Goal: Transaction & Acquisition: Purchase product/service

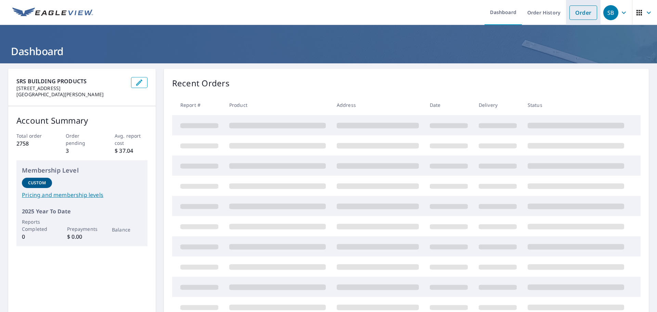
click at [580, 15] on link "Order" at bounding box center [583, 12] width 28 height 14
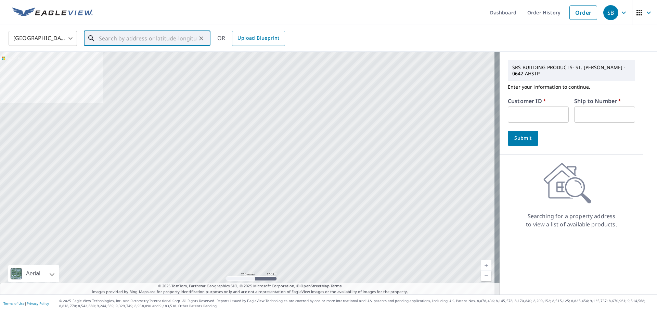
click at [170, 40] on input "text" at bounding box center [148, 38] width 98 height 19
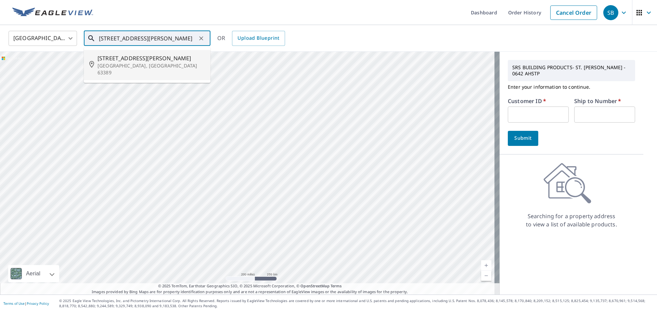
click at [126, 59] on span "[STREET_ADDRESS][PERSON_NAME]" at bounding box center [151, 58] width 107 height 8
type input "[STREET_ADDRESS][PERSON_NAME][PERSON_NAME]"
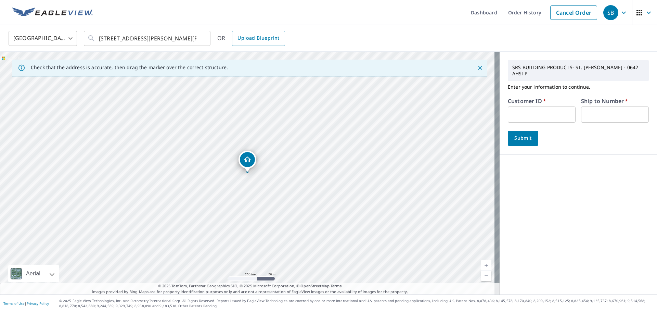
click at [537, 113] on input "text" at bounding box center [542, 114] width 68 height 16
type input "ang100"
click at [613, 106] on input "text" at bounding box center [615, 114] width 68 height 16
type input "1"
click at [526, 134] on span "Submit" at bounding box center [523, 138] width 20 height 9
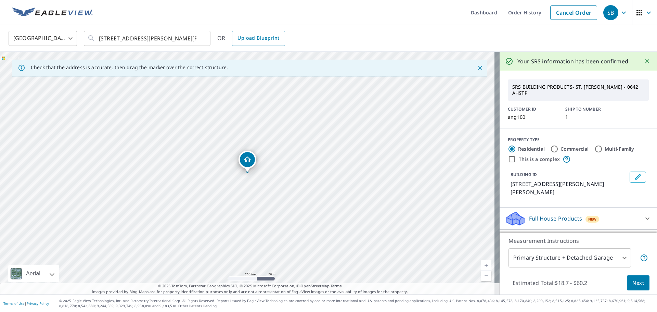
click at [627, 285] on button "Next" at bounding box center [638, 282] width 23 height 15
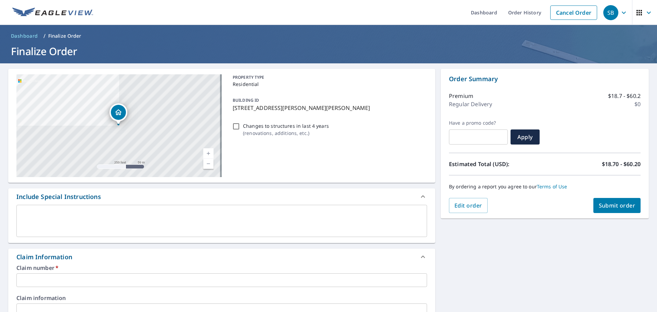
click at [133, 276] on input "text" at bounding box center [221, 280] width 411 height 14
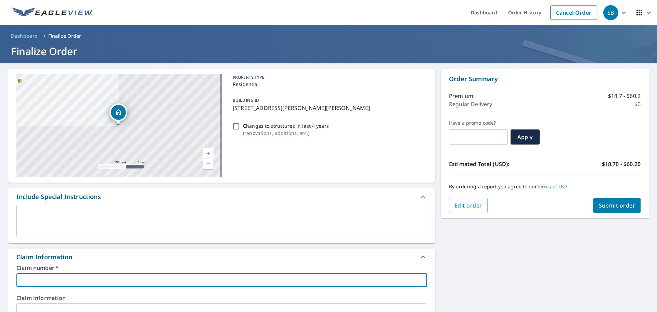
type input "4"
checkbox input "true"
type input "44"
checkbox input "true"
type input "440"
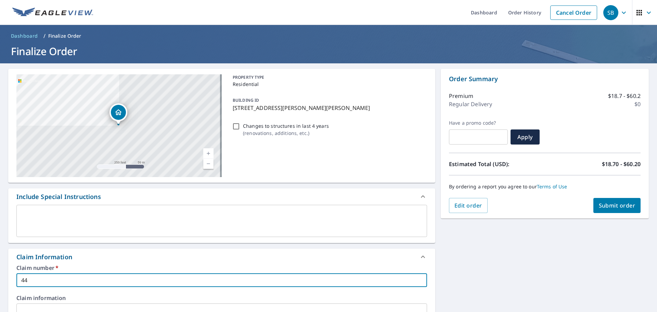
checkbox input "true"
type input "440"
checkbox input "true"
type input "440 N"
checkbox input "true"
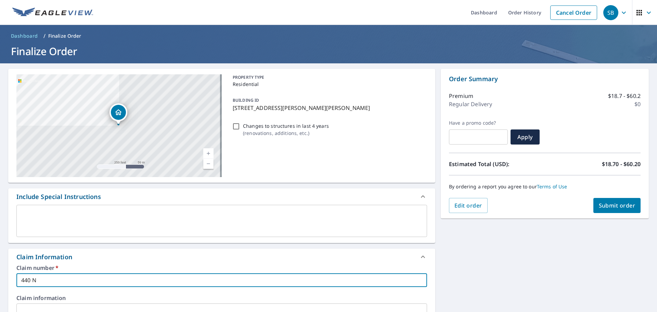
type input "440 N"
checkbox input "true"
type input "440 N E"
checkbox input "true"
type input "440 N ET"
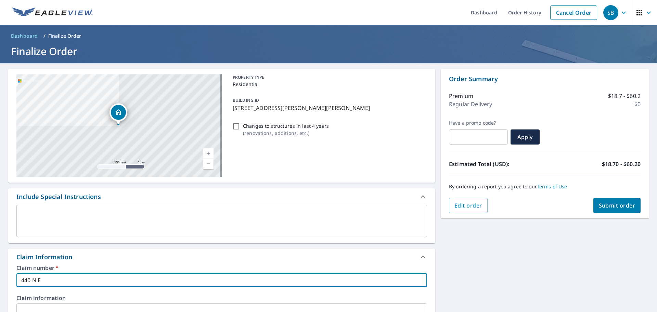
checkbox input "true"
type input "440 N ETH"
checkbox input "true"
type input "440 N ETHL"
checkbox input "true"
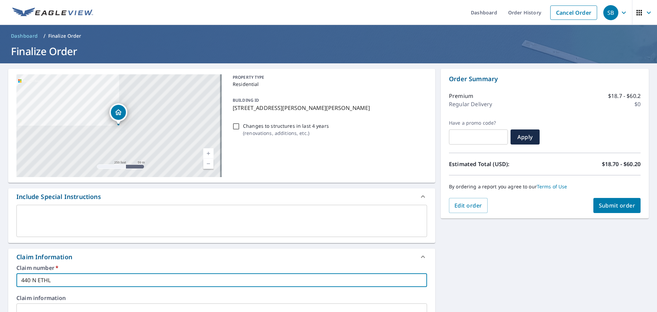
type input "440 N ETHLY"
checkbox input "true"
type input "440 N [PERSON_NAME]"
checkbox input "true"
type input "440 N [PERSON_NAME]"
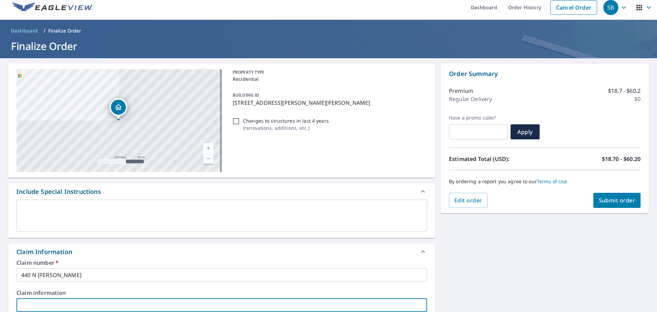
scroll to position [184, 0]
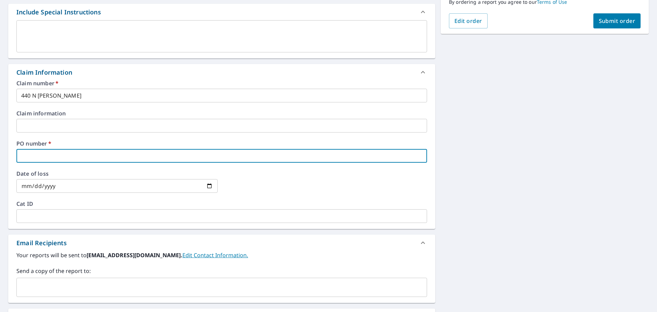
type input "4"
checkbox input "true"
type input "44"
checkbox input "true"
type input "440"
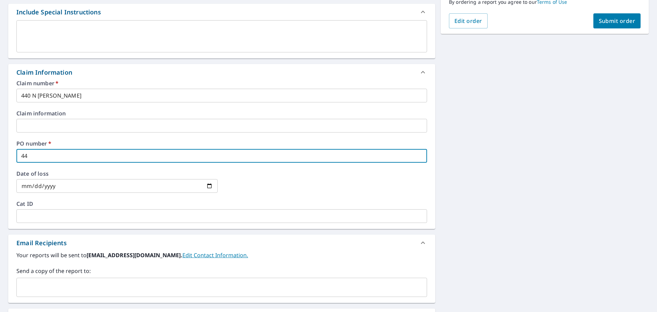
checkbox input "true"
type input "440"
checkbox input "true"
type input "440 N"
checkbox input "true"
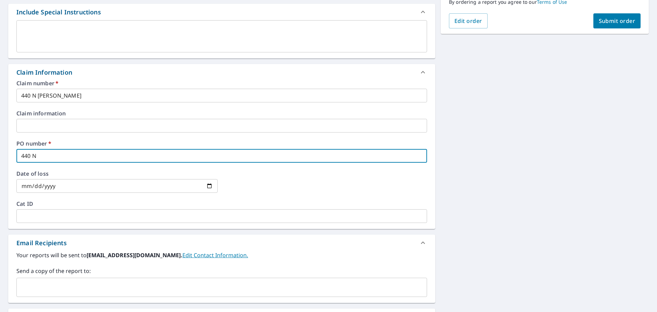
type input "440 N"
checkbox input "true"
type input "440 N E"
checkbox input "true"
type input "440 N ET"
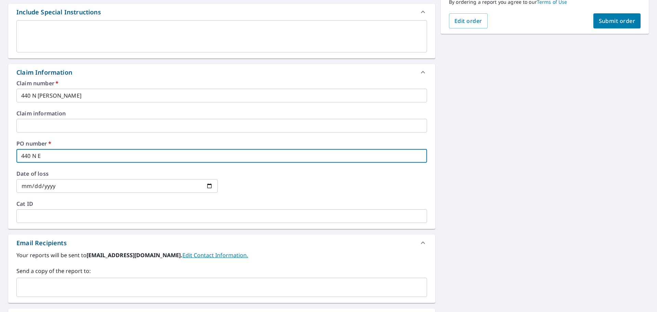
checkbox input "true"
type input "440 N ETH"
checkbox input "true"
type input "440 N ETHL"
checkbox input "true"
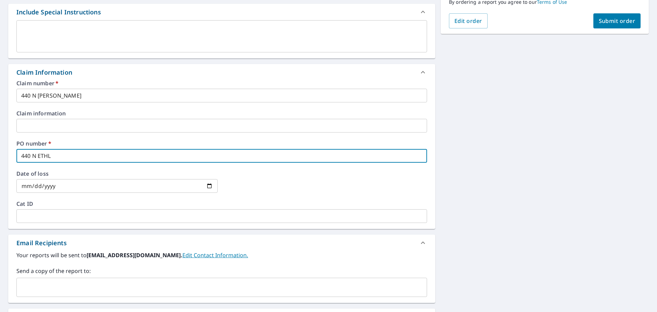
type input "440 N ETHLY"
checkbox input "true"
type input "440 N [PERSON_NAME]"
checkbox input "true"
type input "440 N [PERSON_NAME]"
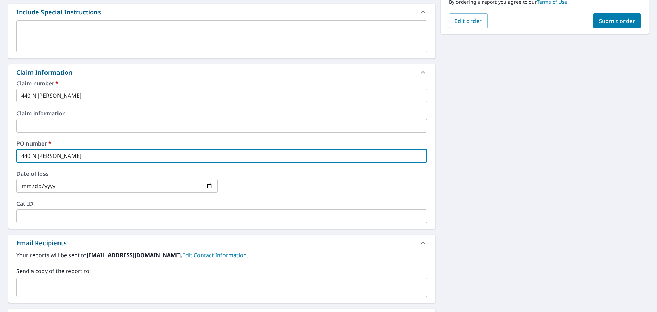
click at [133, 281] on input "text" at bounding box center [217, 287] width 394 height 13
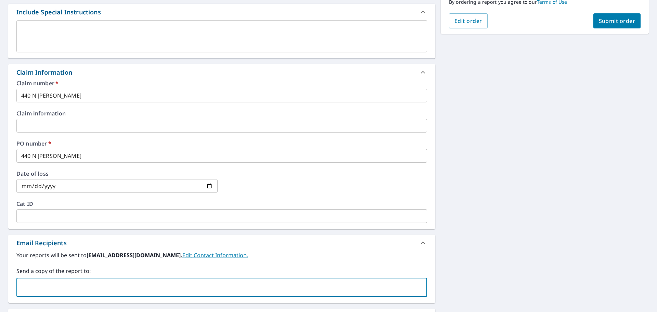
type input "a"
type input "[EMAIL_ADDRESS][DOMAIN_NAME]"
click at [607, 24] on span "Submit order" at bounding box center [617, 21] width 37 height 8
checkbox input "true"
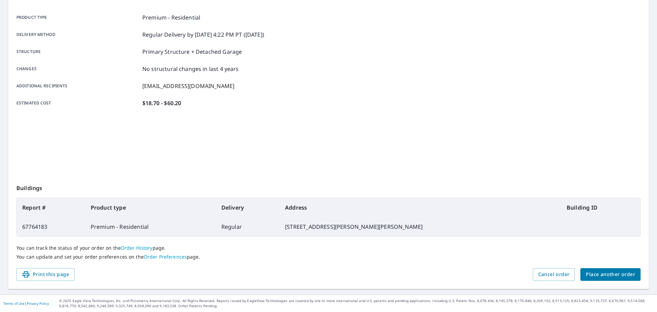
scroll to position [91, 0]
